Goal: Information Seeking & Learning: Compare options

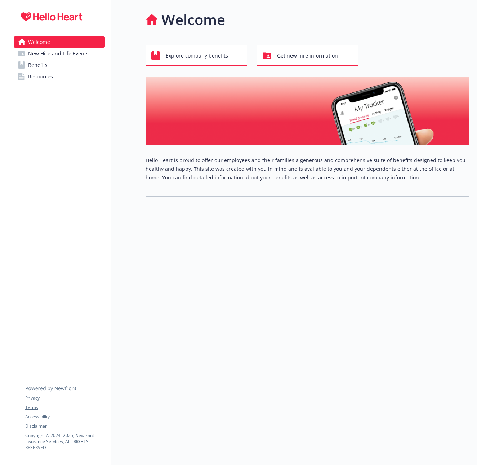
click at [74, 63] on link "Benefits" at bounding box center [59, 65] width 91 height 12
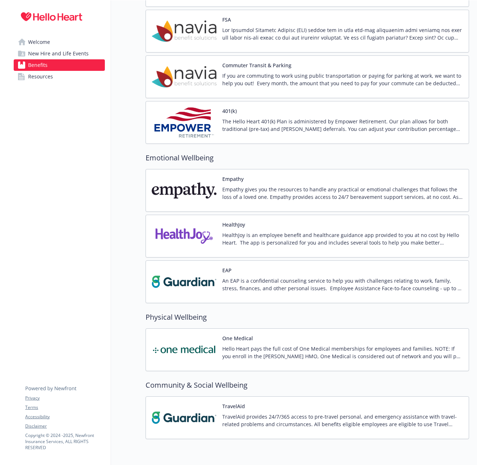
scroll to position [913, 0]
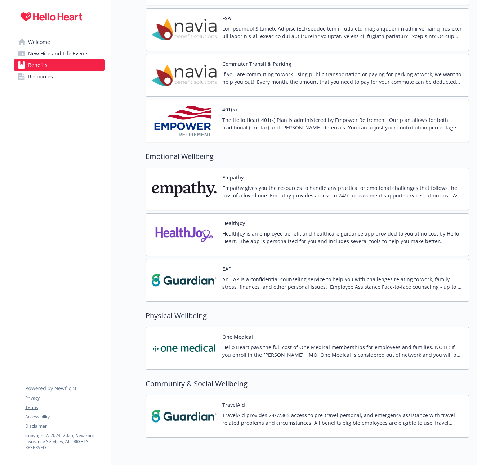
click at [194, 231] on img at bounding box center [184, 235] width 65 height 31
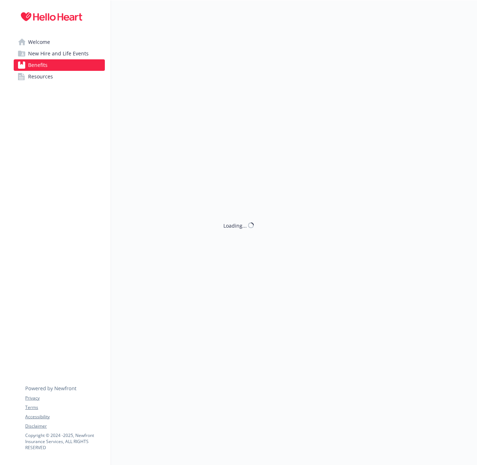
scroll to position [913, 0]
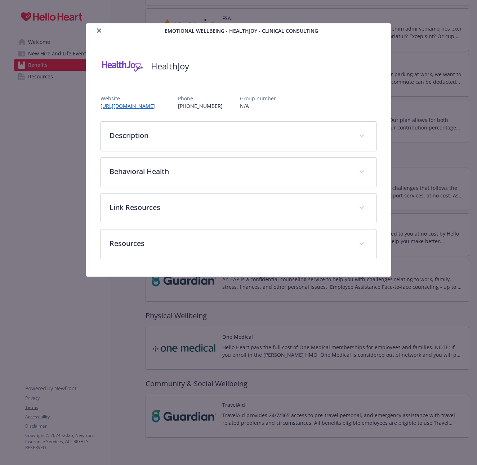
click at [139, 101] on p "Website" at bounding box center [130, 99] width 60 height 8
click at [138, 105] on link "[URL][DOMAIN_NAME]" at bounding box center [131, 106] width 62 height 8
drag, startPoint x: 49, startPoint y: 122, endPoint x: 50, endPoint y: 71, distance: 51.1
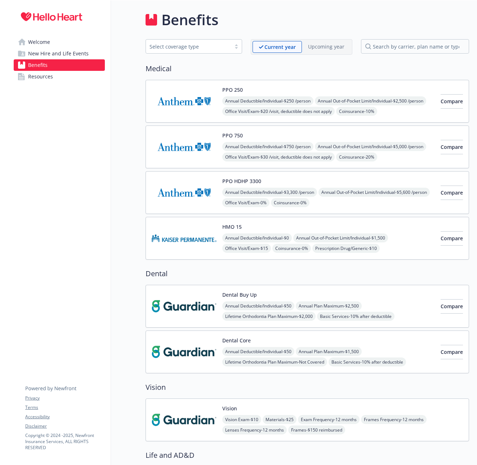
click at [234, 46] on div at bounding box center [236, 47] width 11 height 6
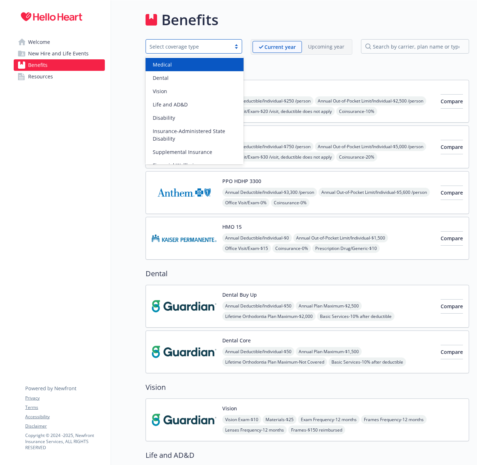
click at [232, 67] on div "Medical" at bounding box center [194, 65] width 89 height 8
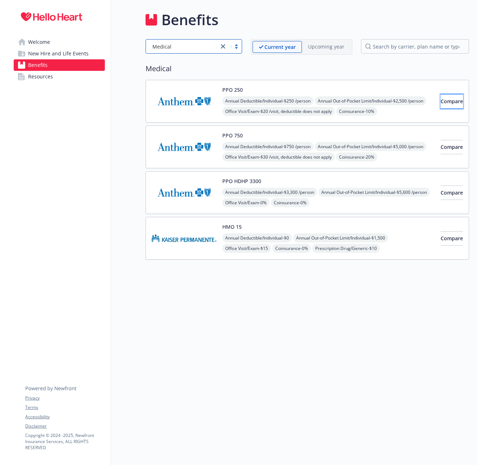
click at [440, 99] on span "Compare" at bounding box center [451, 101] width 22 height 7
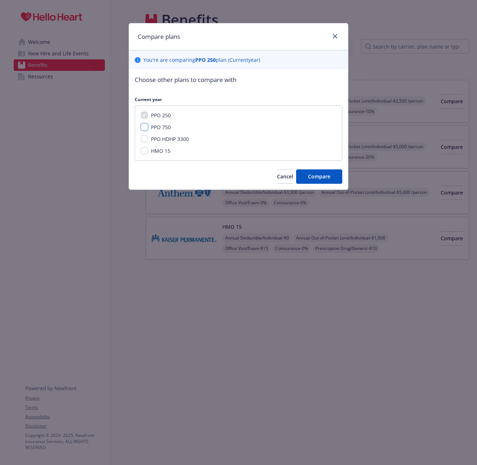
click at [146, 125] on input "PPO 750" at bounding box center [144, 126] width 7 height 7
checkbox input "true"
click at [146, 136] on input "PPO HDHP 3300" at bounding box center [144, 138] width 7 height 7
checkbox input "true"
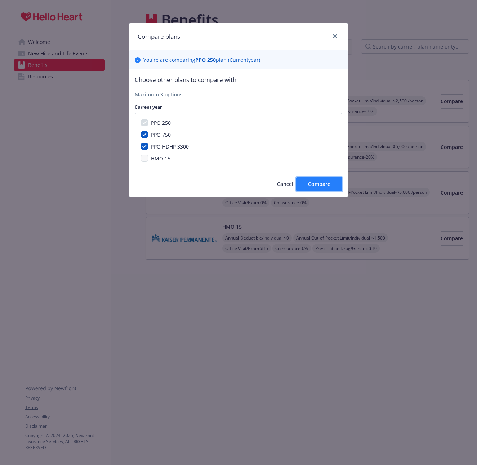
click at [315, 179] on button "Compare" at bounding box center [319, 184] width 46 height 14
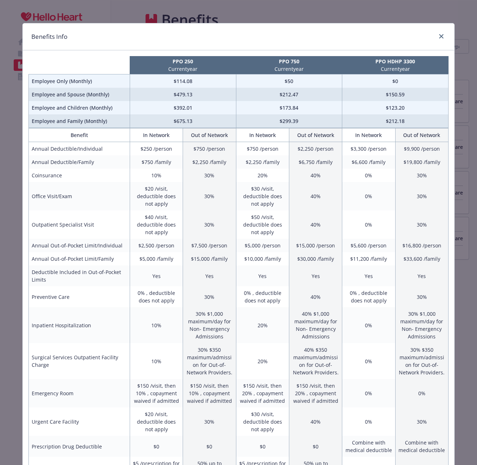
scroll to position [0, 0]
